Goal: Task Accomplishment & Management: Use online tool/utility

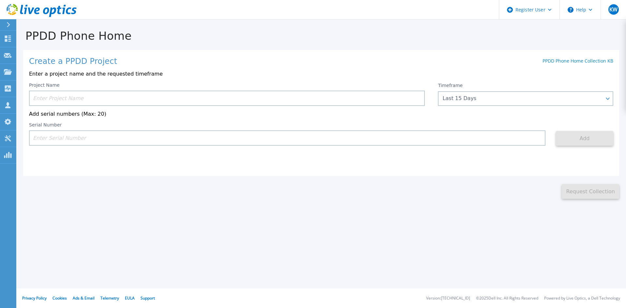
click at [86, 96] on input at bounding box center [227, 98] width 396 height 15
click at [66, 139] on input at bounding box center [287, 137] width 517 height 15
paste input "DE300221994561"
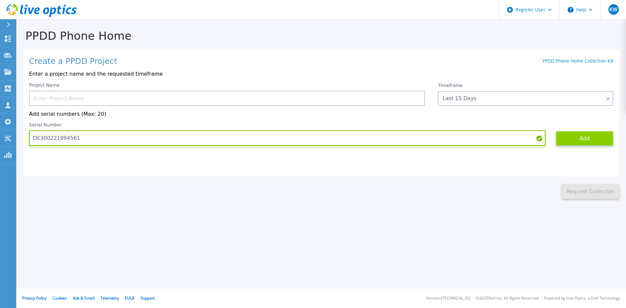
type input "DE300221994561"
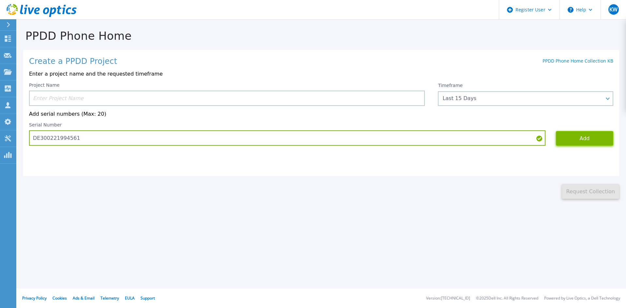
click at [598, 137] on button "Add" at bounding box center [584, 138] width 57 height 15
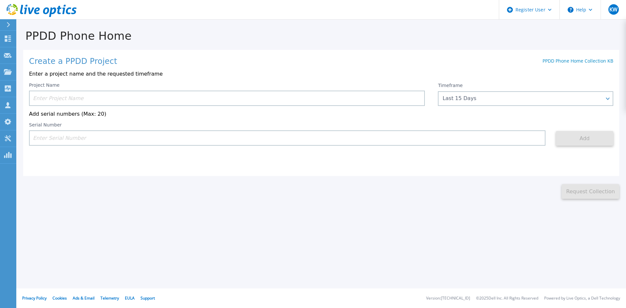
click at [80, 127] on div "Serial Number" at bounding box center [287, 133] width 517 height 23
click at [85, 139] on input at bounding box center [287, 137] width 517 height 15
paste input "DE300221994561"
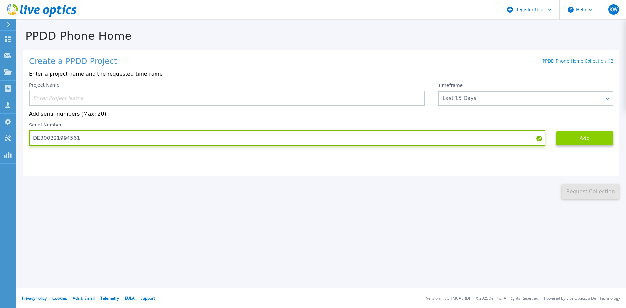
type input "DE300221994561"
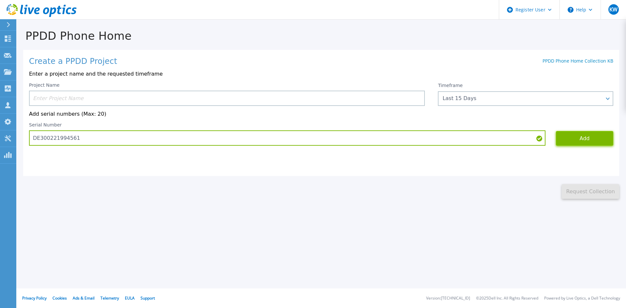
click at [572, 142] on button "Add" at bounding box center [584, 138] width 57 height 15
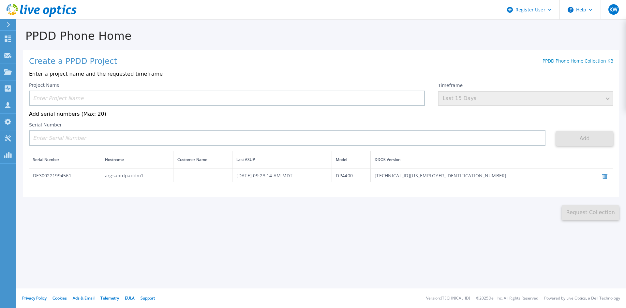
click at [136, 99] on input at bounding box center [227, 98] width 396 height 15
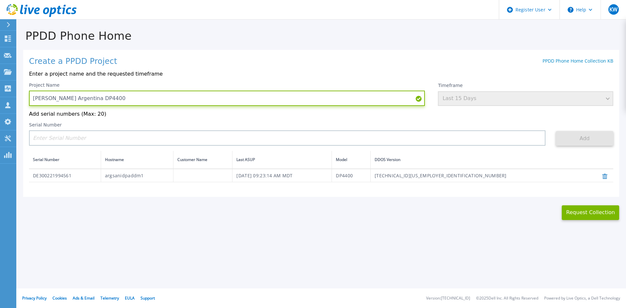
click at [162, 99] on input "[PERSON_NAME] Argentina DP4400" at bounding box center [227, 98] width 396 height 15
paste input "DE300221994561"
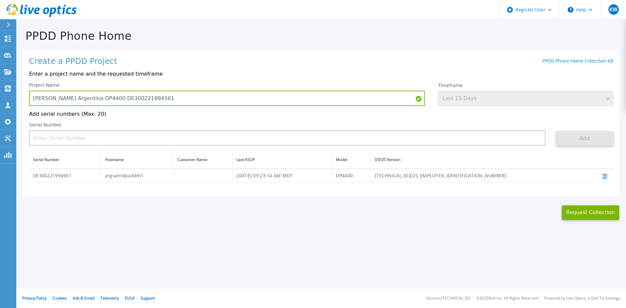
click at [256, 123] on div "Project Name [PERSON_NAME] Argentina DP4400 DE300221994561 Timeframe Last 15 Da…" at bounding box center [321, 132] width 584 height 100
click at [524, 105] on div "Timeframe Last 15 Days" at bounding box center [525, 93] width 175 height 23
click at [540, 92] on div "Timeframe Last 15 Days" at bounding box center [525, 93] width 175 height 23
click at [208, 122] on div "Project Name [PERSON_NAME] Argentina DP4400 DE300221994561 Timeframe Last 15 Da…" at bounding box center [321, 132] width 584 height 100
click at [194, 131] on div "Serial Number" at bounding box center [287, 133] width 517 height 23
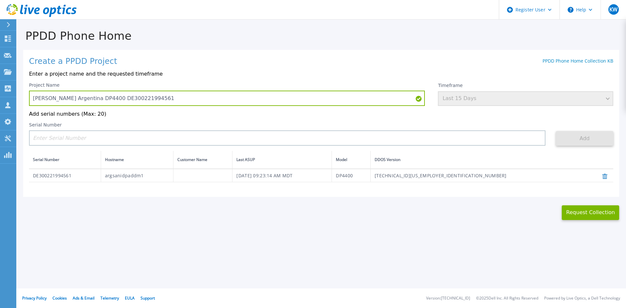
click at [125, 51] on div "Create a PPDD Project PPDD Phone Home Collection KB Enter a project name and th…" at bounding box center [321, 123] width 596 height 147
drag, startPoint x: 498, startPoint y: 97, endPoint x: 215, endPoint y: 86, distance: 282.9
click at [497, 96] on div "Timeframe Last 15 Days" at bounding box center [525, 93] width 175 height 23
click at [215, 86] on div "Project Name [PERSON_NAME] Argentina DP4400 DE300221994561" at bounding box center [227, 93] width 396 height 23
click at [200, 100] on input "[PERSON_NAME] Argentina DP4400 DE300221994561" at bounding box center [227, 98] width 396 height 15
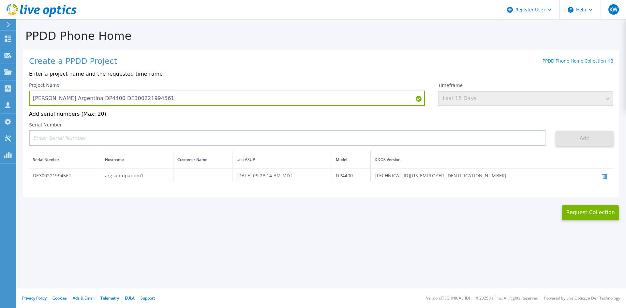
click at [601, 59] on link "PPDD Phone Home Collection KB" at bounding box center [578, 61] width 71 height 6
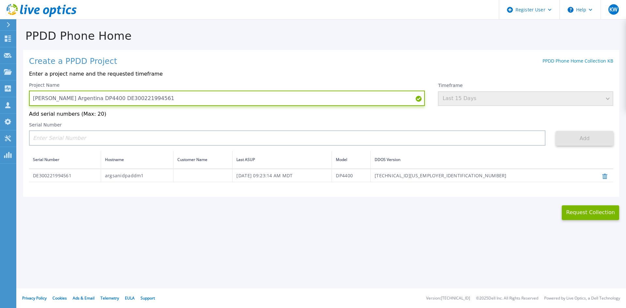
click at [163, 95] on input "[PERSON_NAME] Argentina DP4400 DE300221994561" at bounding box center [227, 98] width 396 height 15
type input "[PERSON_NAME]"
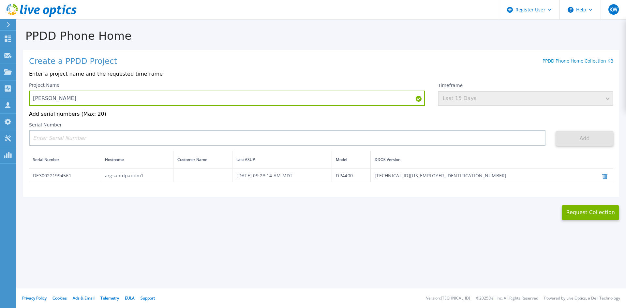
drag, startPoint x: 321, startPoint y: 60, endPoint x: 345, endPoint y: 52, distance: 25.2
click at [321, 60] on div "Create a PPDD Project PPDD Phone Home Collection KB" at bounding box center [321, 61] width 584 height 9
click at [529, 237] on div "PPDD Phone Home Create a PPDD Project PPDD Phone Home Collection KB Enter a pro…" at bounding box center [313, 154] width 626 height 308
click at [429, 68] on div "Create a PPDD Project PPDD Phone Home Collection KB Enter a project name and th…" at bounding box center [321, 123] width 596 height 147
click at [457, 93] on div "Timeframe Last 15 Days" at bounding box center [525, 93] width 175 height 23
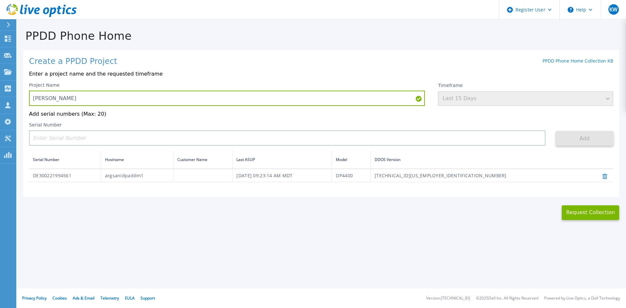
click at [471, 101] on div "Timeframe Last 15 Days" at bounding box center [525, 93] width 175 height 23
click at [395, 101] on input "[PERSON_NAME]" at bounding box center [227, 98] width 396 height 15
click at [43, 182] on td "DE300221994561" at bounding box center [65, 175] width 72 height 13
drag, startPoint x: 308, startPoint y: 226, endPoint x: 513, endPoint y: 220, distance: 205.5
click at [315, 226] on div "PPDD Phone Home Create a PPDD Project PPDD Phone Home Collection KB Enter a pro…" at bounding box center [313, 154] width 626 height 308
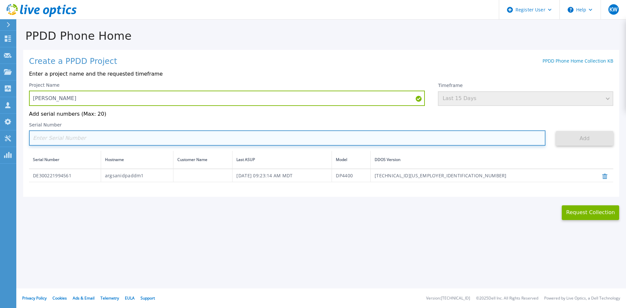
click at [120, 141] on input at bounding box center [287, 137] width 517 height 15
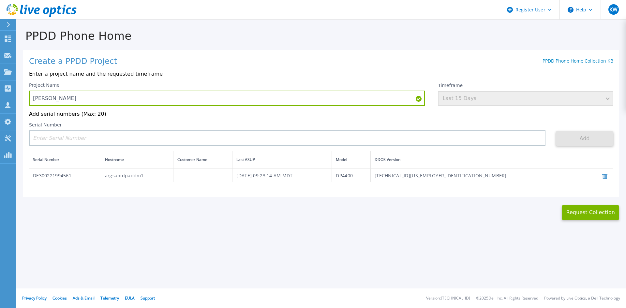
click at [153, 252] on div "PPDD Phone Home Create a PPDD Project PPDD Phone Home Collection KB Enter a pro…" at bounding box center [313, 154] width 626 height 308
click at [609, 217] on button "Request Collection" at bounding box center [590, 212] width 57 height 15
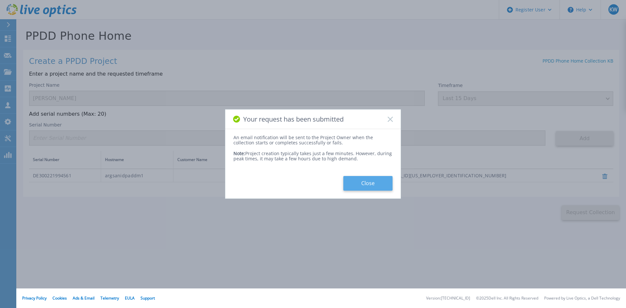
click at [374, 178] on button "Close" at bounding box center [367, 183] width 49 height 15
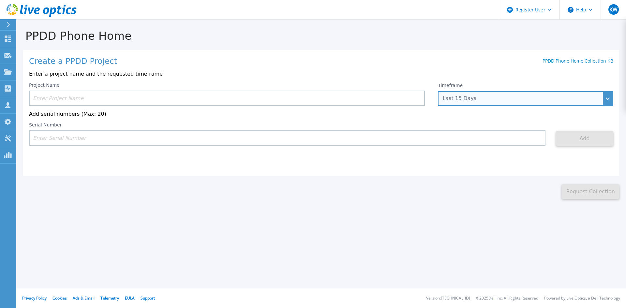
click at [476, 102] on div "Last 15 Days" at bounding box center [525, 98] width 175 height 15
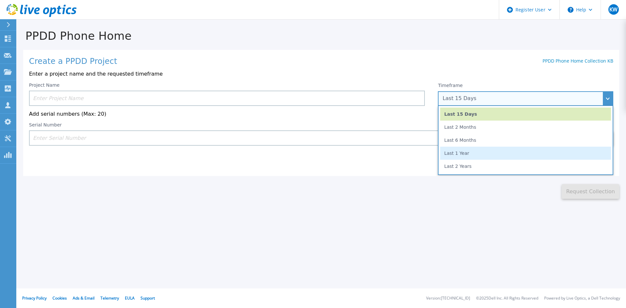
click at [477, 158] on li "Last 1 Year" at bounding box center [525, 153] width 171 height 13
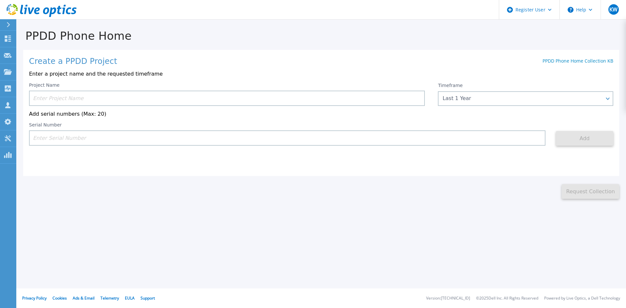
drag, startPoint x: 471, startPoint y: 208, endPoint x: 76, endPoint y: 68, distance: 418.6
click at [463, 209] on div "PPDD Phone Home Create a PPDD Project PPDD Phone Home Collection KB Enter a pro…" at bounding box center [313, 154] width 626 height 308
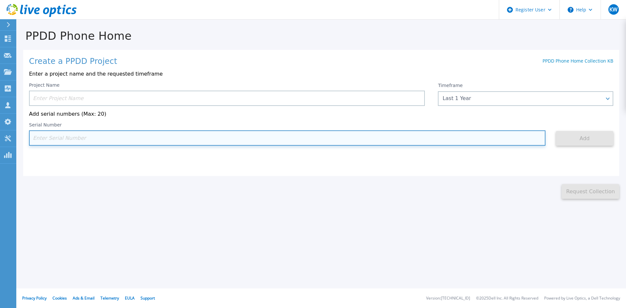
click at [104, 135] on input at bounding box center [287, 137] width 517 height 15
paste input "DE300221994561"
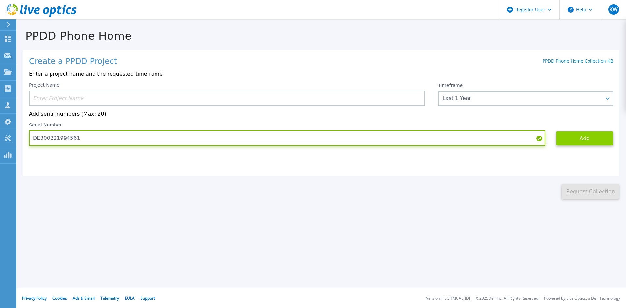
type input "DE300221994561"
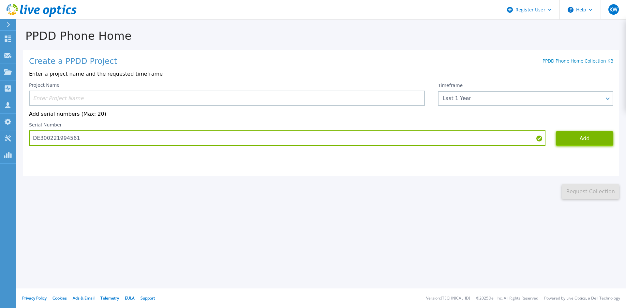
click at [593, 140] on button "Add" at bounding box center [584, 138] width 57 height 15
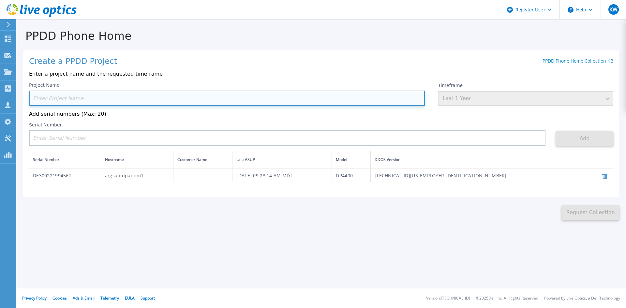
click at [228, 101] on input at bounding box center [227, 98] width 396 height 15
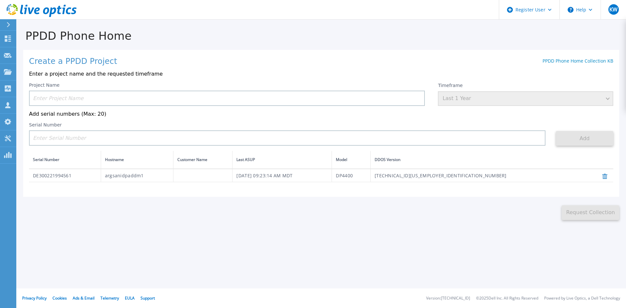
click at [495, 242] on div "PPDD Phone Home Create a PPDD Project PPDD Phone Home Collection KB Enter a pro…" at bounding box center [313, 154] width 626 height 308
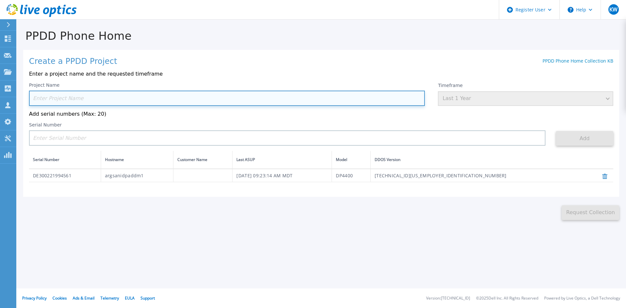
click at [96, 101] on input at bounding box center [227, 98] width 396 height 15
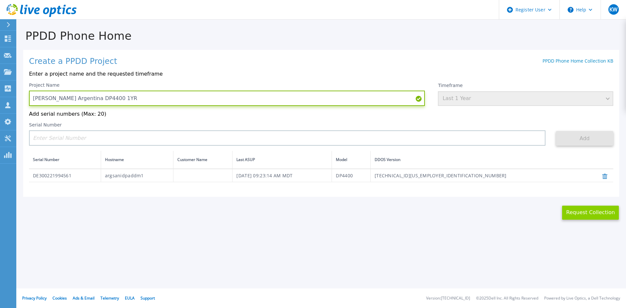
type input "[PERSON_NAME] Argentina DP4400 1YR"
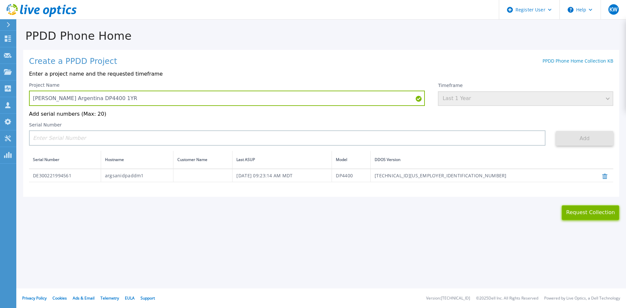
click at [585, 216] on button "Request Collection" at bounding box center [590, 212] width 57 height 15
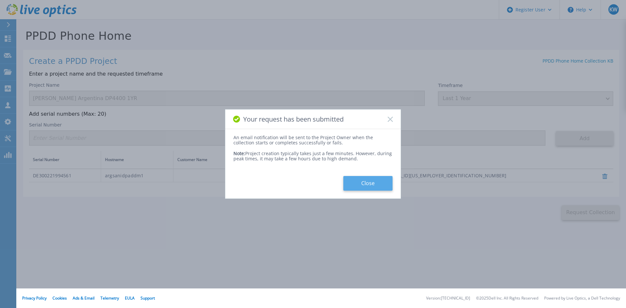
click at [366, 178] on button "Close" at bounding box center [367, 183] width 49 height 15
